Goal: Task Accomplishment & Management: Manage account settings

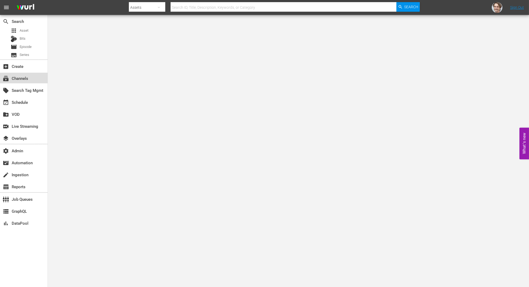
click at [9, 81] on div "subscriptions Channels" at bounding box center [24, 78] width 48 height 11
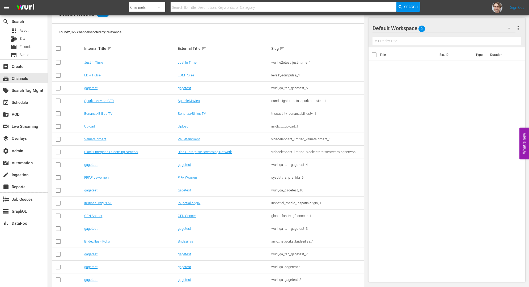
scroll to position [70, 0]
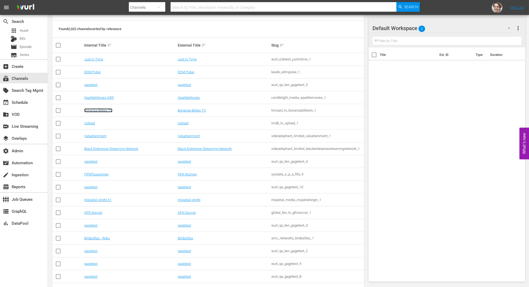
click at [110, 108] on link "Bonanza-Billies TV" at bounding box center [98, 110] width 28 height 4
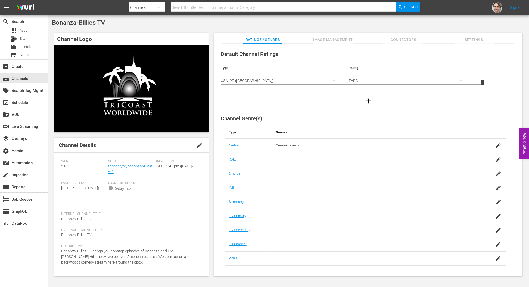
click at [407, 40] on span "Connectors" at bounding box center [404, 39] width 40 height 7
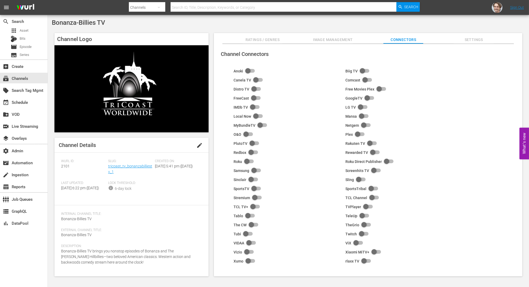
click at [328, 39] on span "Image Management" at bounding box center [333, 39] width 40 height 7
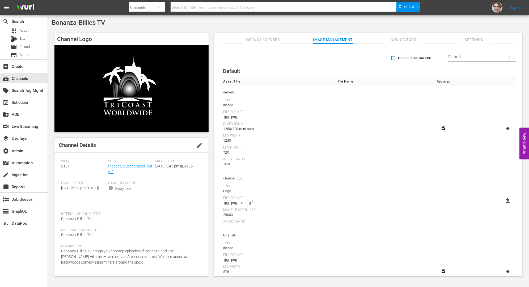
scroll to position [83, 0]
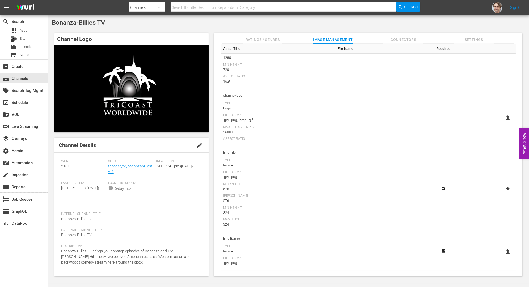
click at [262, 39] on span "Ratings / Genres" at bounding box center [263, 39] width 40 height 7
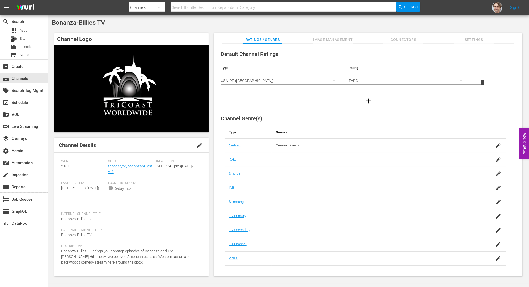
click at [487, 40] on span "Settings" at bounding box center [474, 39] width 40 height 7
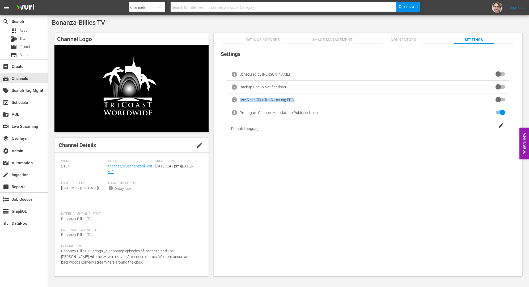
drag, startPoint x: 241, startPoint y: 100, endPoint x: 305, endPoint y: 98, distance: 64.1
click at [305, 98] on div "info Use Series Title for Samsung EPG" at bounding box center [368, 99] width 282 height 13
copy div "Use Series Title for Samsung EPG"
click at [260, 88] on div "Backup Lineup Notifications" at bounding box center [263, 87] width 46 height 4
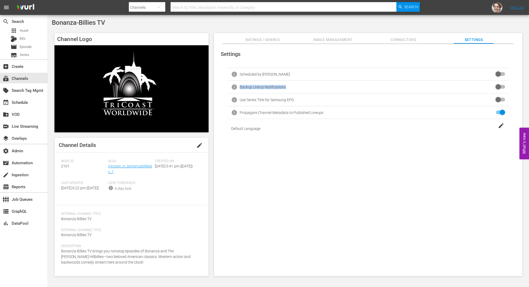
click at [260, 88] on div "Backup Lineup Notifications" at bounding box center [263, 87] width 46 height 4
copy div "Backup Lineup Notifications"
drag, startPoint x: 242, startPoint y: 113, endPoint x: 332, endPoint y: 112, distance: 90.1
click at [332, 112] on div "info Propagate Channel Metadata to Published Lineups" at bounding box center [368, 112] width 282 height 13
copy div "Propagate Channel Metadata to Published Lineups"
